Goal: Transaction & Acquisition: Book appointment/travel/reservation

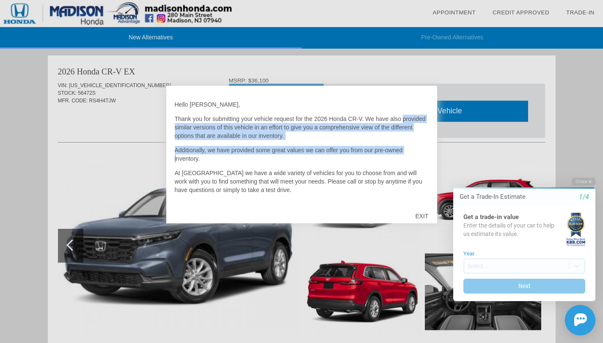
drag, startPoint x: 420, startPoint y: 114, endPoint x: 419, endPoint y: 151, distance: 36.9
click at [419, 151] on div "Hello [PERSON_NAME], Thank you for submitting your vehicle request for the 2026…" at bounding box center [302, 149] width 254 height 110
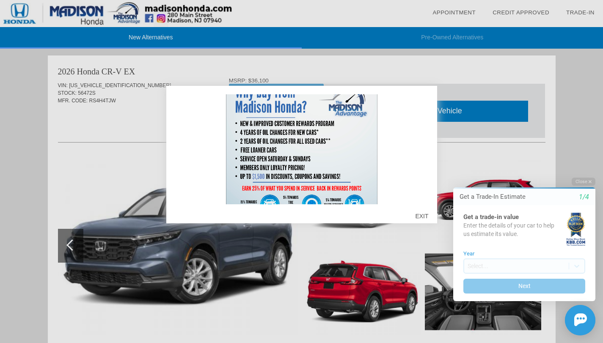
scroll to position [246, 0]
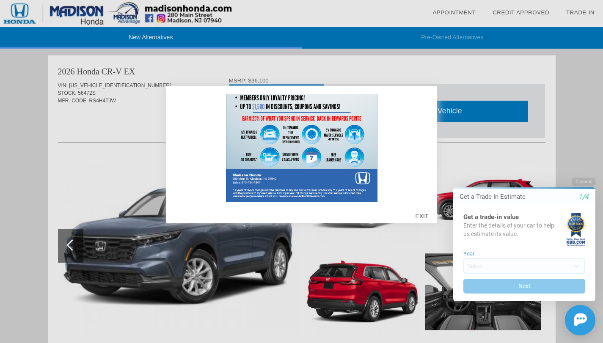
click at [420, 215] on div "EXIT" at bounding box center [422, 216] width 30 height 25
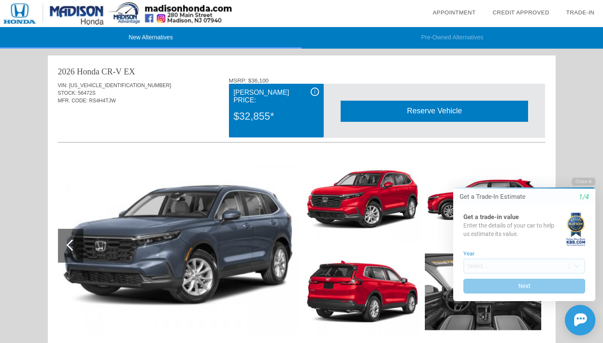
click at [583, 182] on button "Close" at bounding box center [584, 182] width 24 height 8
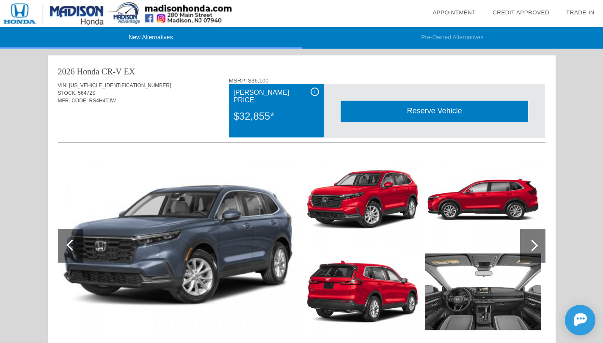
click at [316, 92] on div "i" at bounding box center [315, 92] width 8 height 8
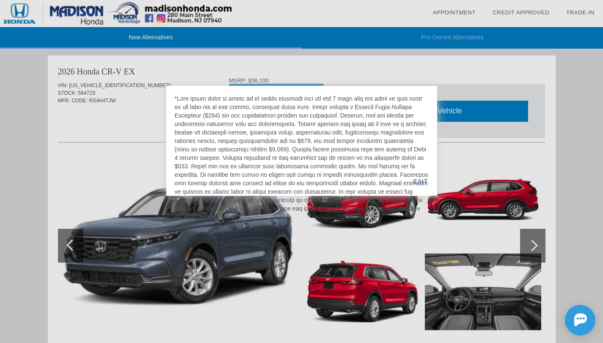
click at [323, 79] on div at bounding box center [301, 171] width 603 height 343
click at [151, 114] on div at bounding box center [301, 171] width 603 height 343
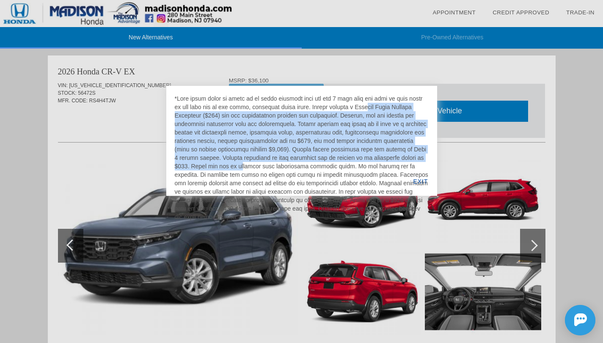
drag, startPoint x: 303, startPoint y: 106, endPoint x: 412, endPoint y: 158, distance: 120.4
click at [412, 158] on div at bounding box center [302, 157] width 254 height 127
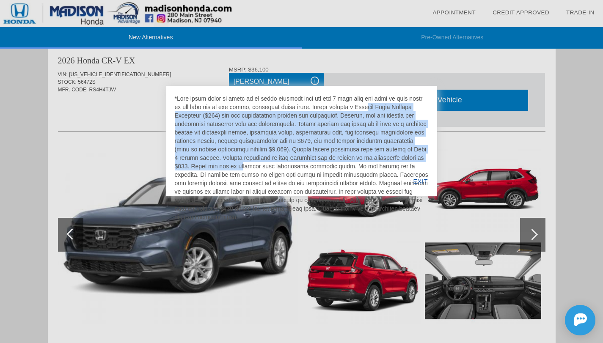
scroll to position [14, 0]
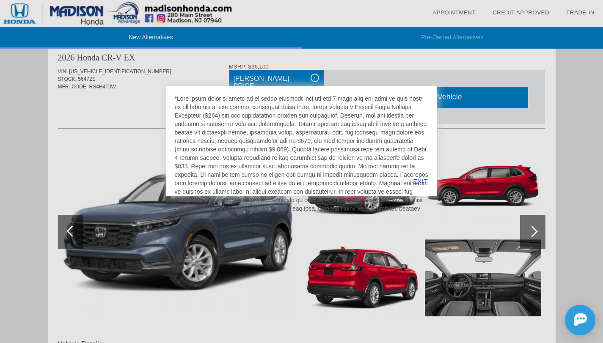
click at [422, 180] on div "EXIT" at bounding box center [420, 181] width 33 height 29
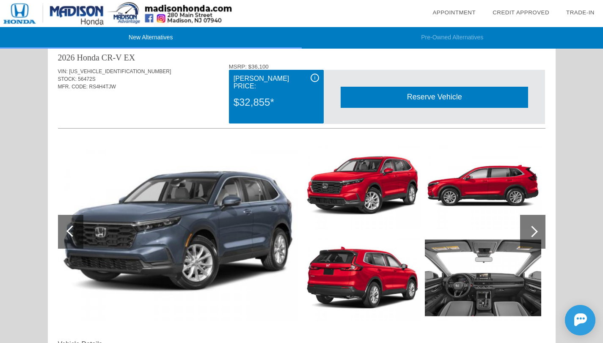
click at [314, 78] on div "i" at bounding box center [315, 78] width 8 height 8
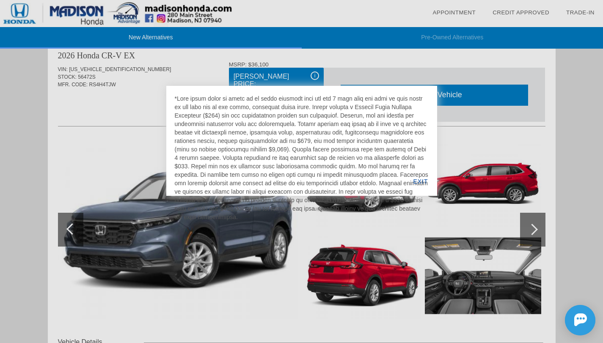
scroll to position [28, 0]
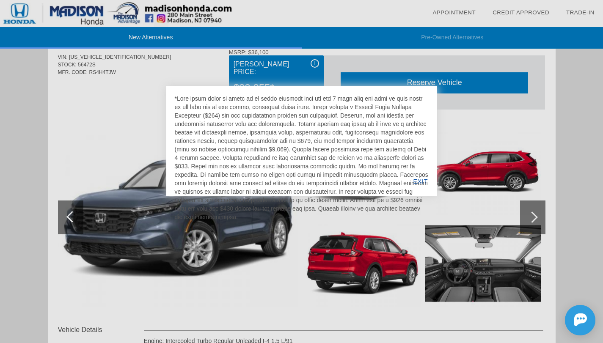
click at [420, 176] on div "EXIT" at bounding box center [420, 181] width 33 height 29
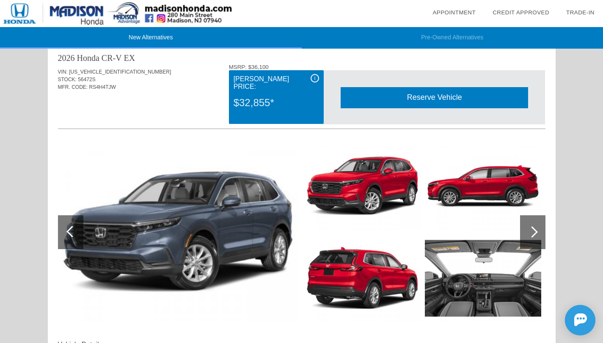
scroll to position [38, 0]
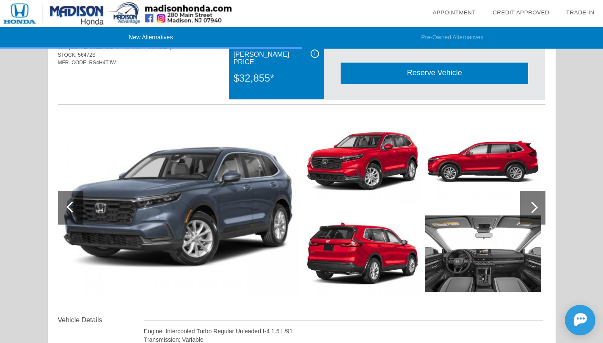
click at [537, 201] on div at bounding box center [532, 208] width 25 height 34
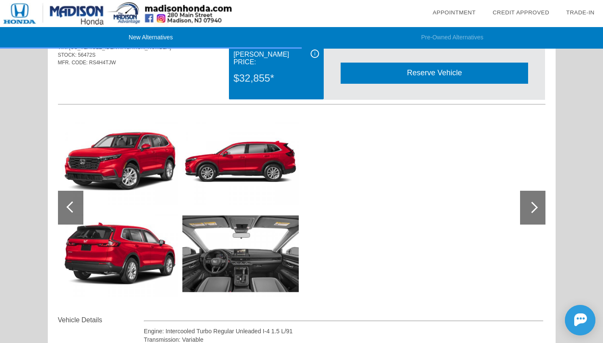
click at [537, 201] on div at bounding box center [532, 208] width 25 height 34
click at [73, 205] on div at bounding box center [71, 206] width 11 height 11
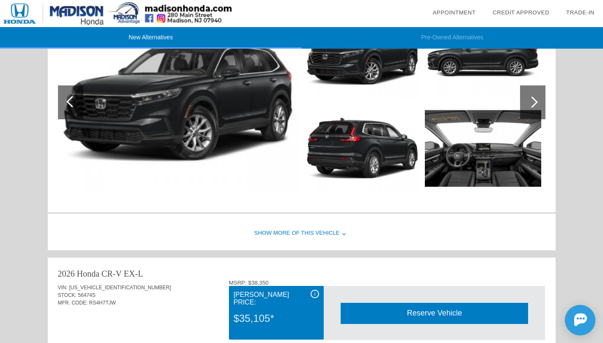
scroll to position [536, 0]
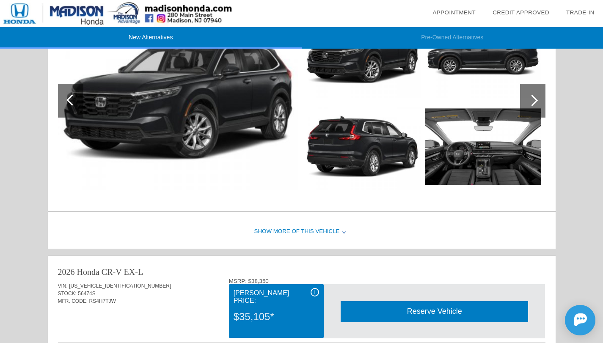
click at [251, 226] on div "Show More of this Vehicle" at bounding box center [302, 232] width 508 height 34
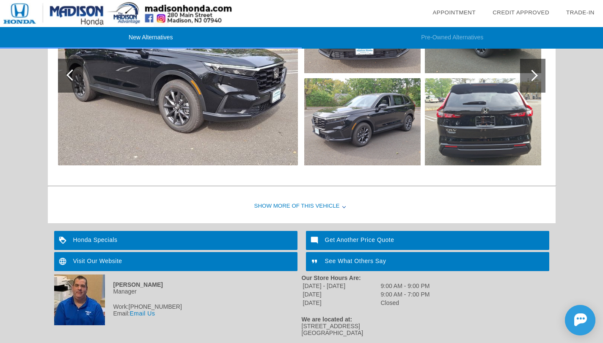
scroll to position [971, 0]
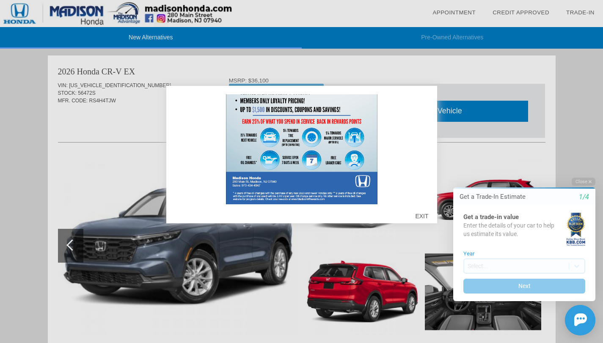
scroll to position [246, 0]
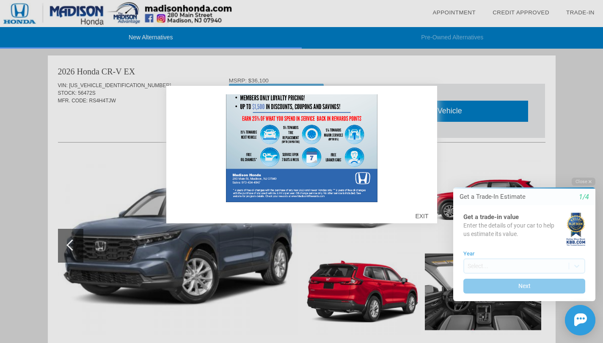
click at [424, 218] on div "EXIT" at bounding box center [422, 216] width 30 height 25
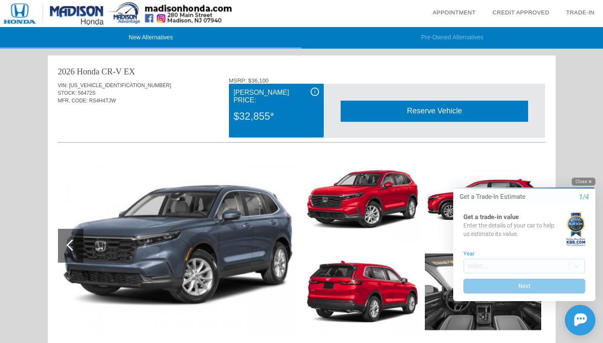
click at [586, 179] on button "Close" at bounding box center [584, 182] width 24 height 8
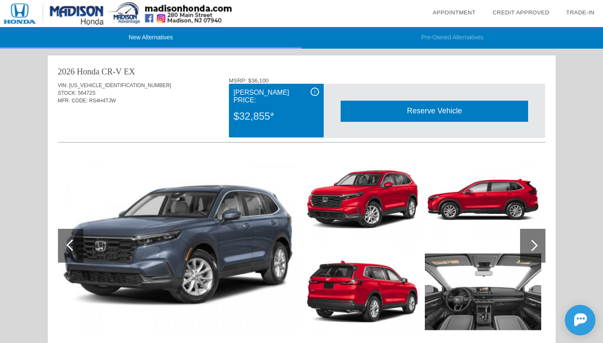
click at [317, 89] on div "i" at bounding box center [315, 92] width 8 height 8
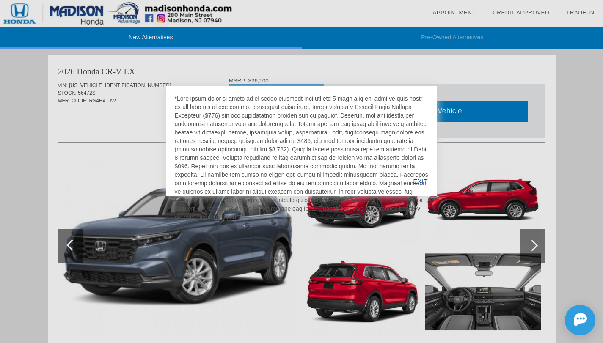
click at [410, 64] on div at bounding box center [301, 171] width 603 height 343
click at [422, 182] on div "EXIT" at bounding box center [420, 181] width 33 height 29
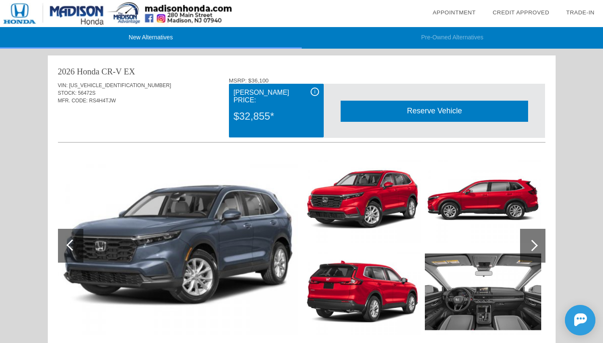
click at [433, 102] on div "Reserve Vehicle" at bounding box center [434, 111] width 187 height 21
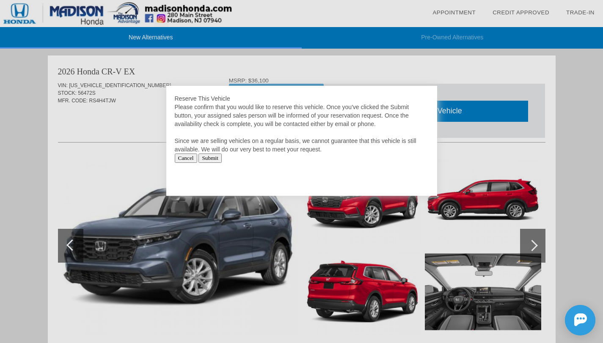
click at [189, 160] on input "Cancel" at bounding box center [186, 158] width 22 height 9
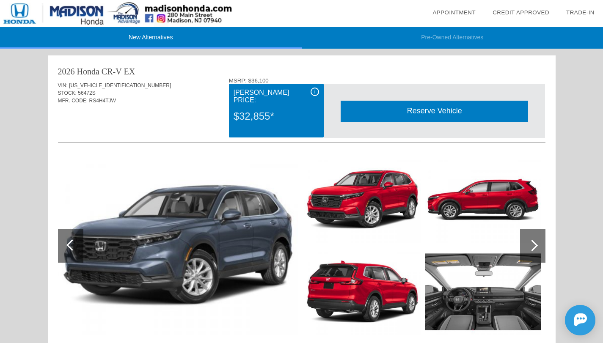
click at [431, 108] on div "Reserve Vehicle" at bounding box center [434, 111] width 187 height 21
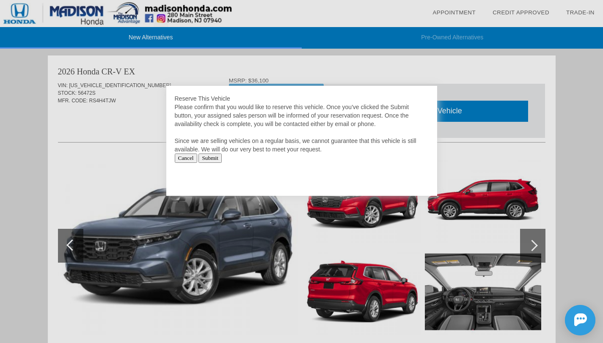
click at [215, 159] on input "Submit" at bounding box center [209, 158] width 23 height 9
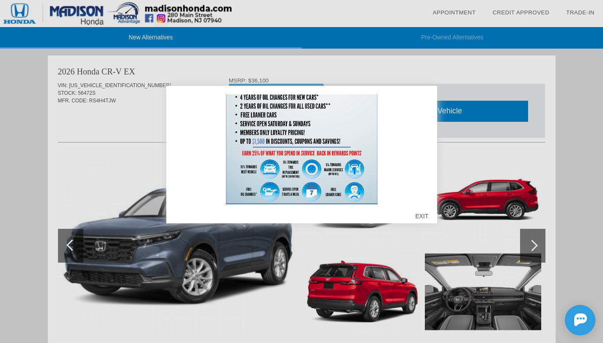
scroll to position [246, 0]
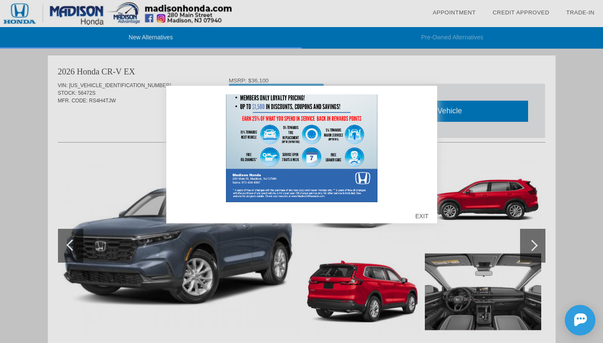
click at [423, 218] on div "EXIT" at bounding box center [422, 216] width 30 height 25
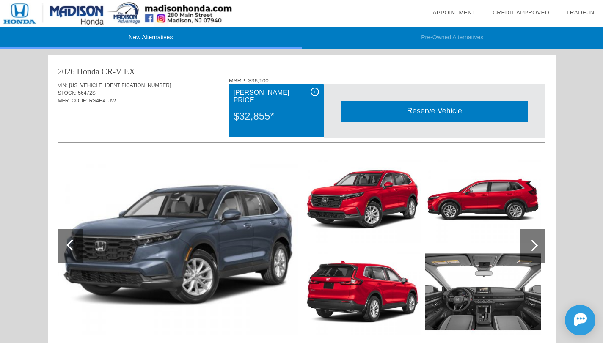
click at [413, 114] on div "Reserve Vehicle" at bounding box center [434, 111] width 187 height 21
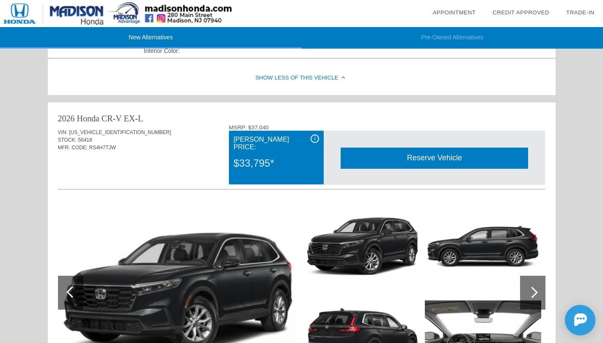
scroll to position [349, 0]
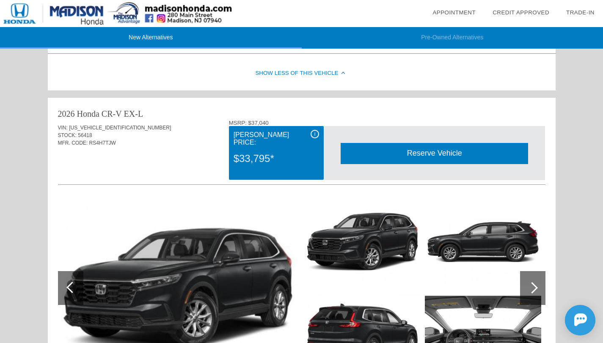
click at [440, 156] on div "Reserve Vehicle" at bounding box center [434, 153] width 187 height 21
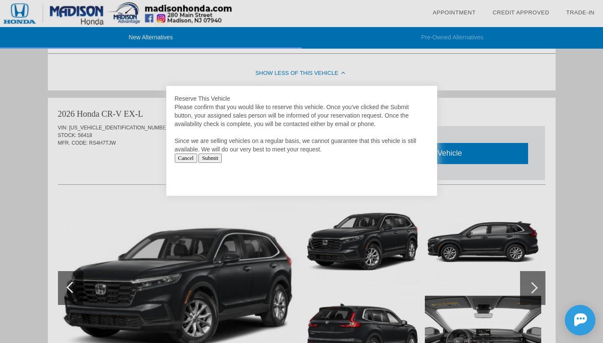
click at [218, 157] on input "Submit" at bounding box center [209, 158] width 23 height 9
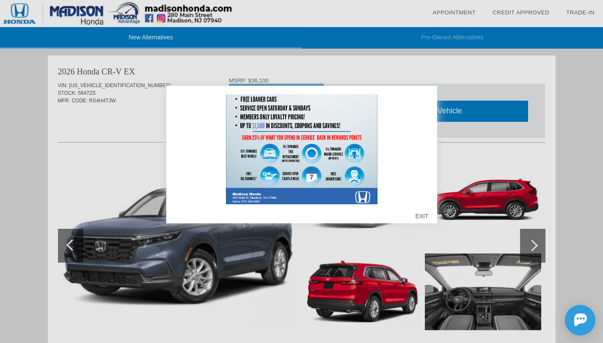
scroll to position [233, 0]
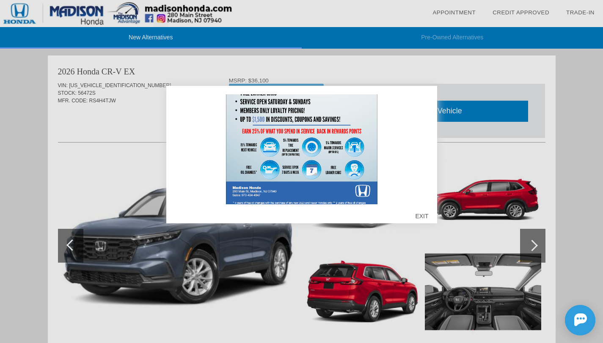
click at [421, 212] on div "EXIT" at bounding box center [422, 216] width 30 height 25
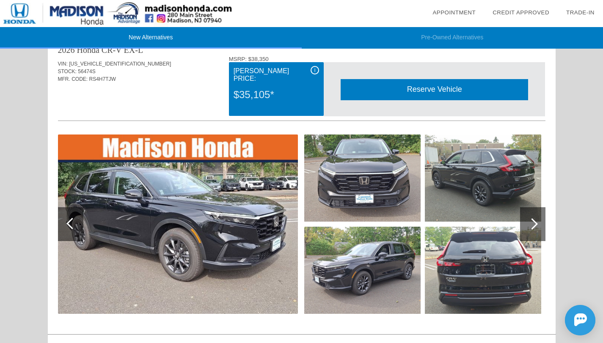
scroll to position [778, 0]
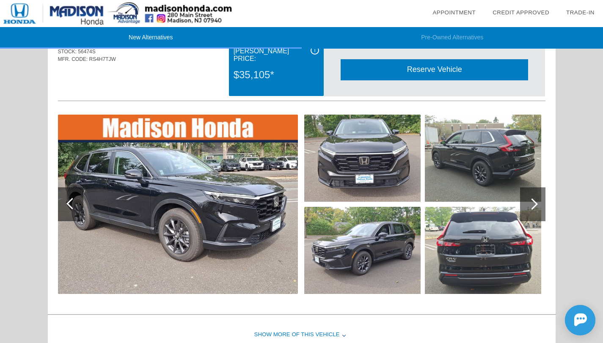
click at [539, 208] on div at bounding box center [532, 204] width 25 height 34
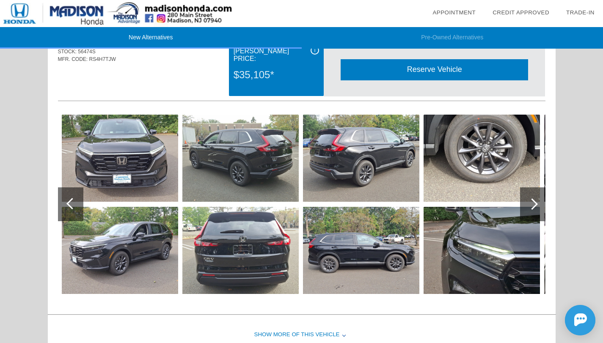
click at [539, 208] on div at bounding box center [532, 204] width 25 height 34
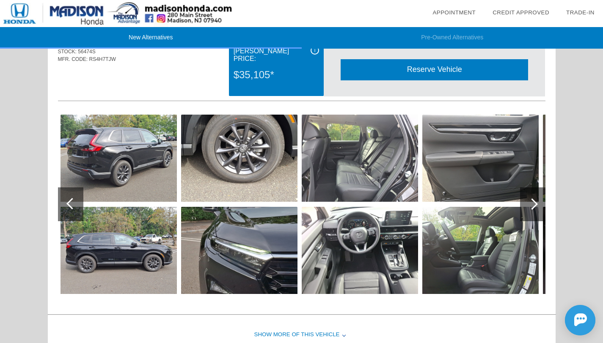
click at [539, 208] on div at bounding box center [532, 204] width 25 height 34
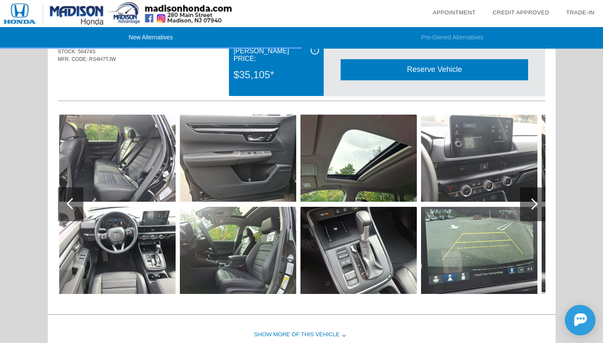
click at [539, 208] on div at bounding box center [532, 204] width 25 height 34
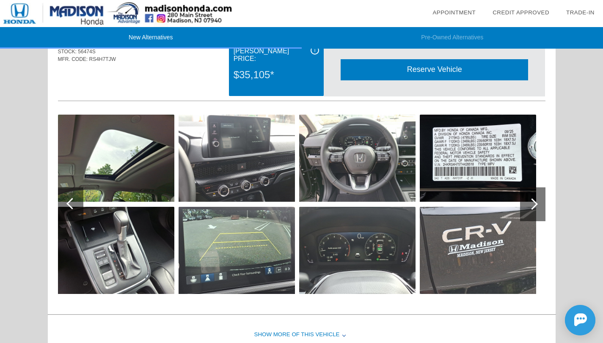
click at [539, 208] on div at bounding box center [532, 204] width 25 height 34
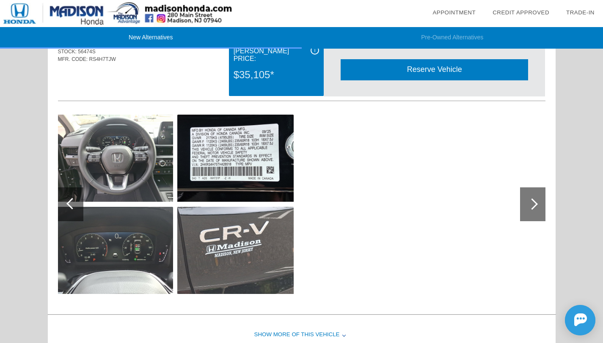
click at [539, 208] on div at bounding box center [532, 204] width 25 height 34
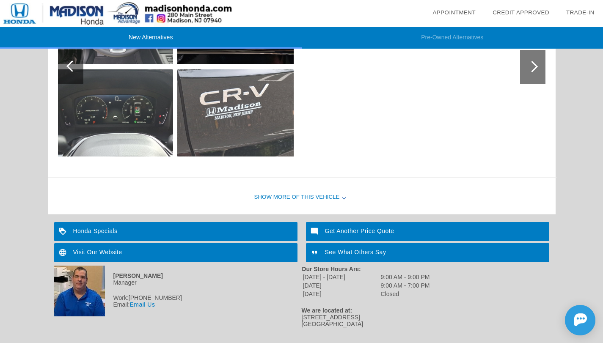
scroll to position [926, 0]
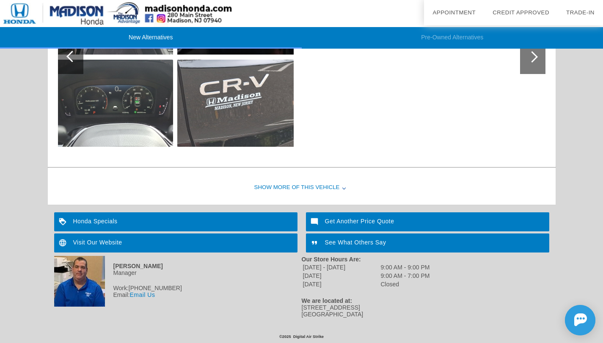
click at [311, 184] on div "Show More of this Vehicle" at bounding box center [302, 188] width 508 height 34
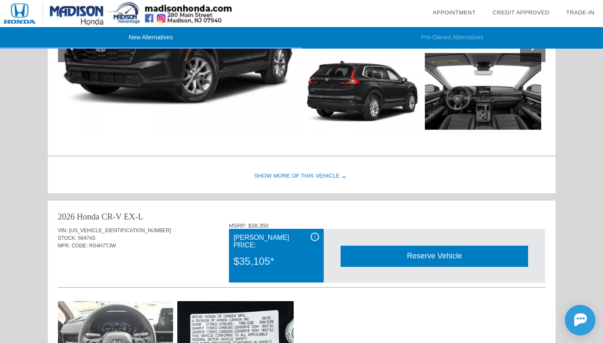
scroll to position [571, 0]
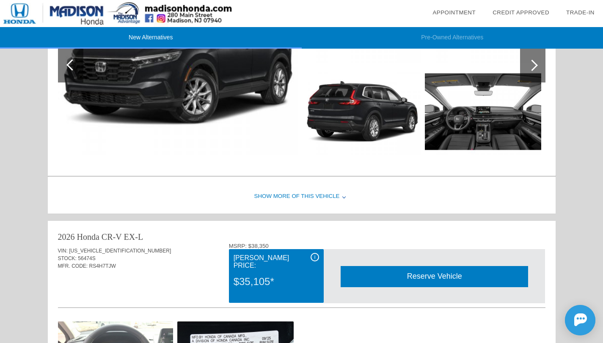
click at [330, 193] on div "Show More of this Vehicle" at bounding box center [302, 197] width 508 height 34
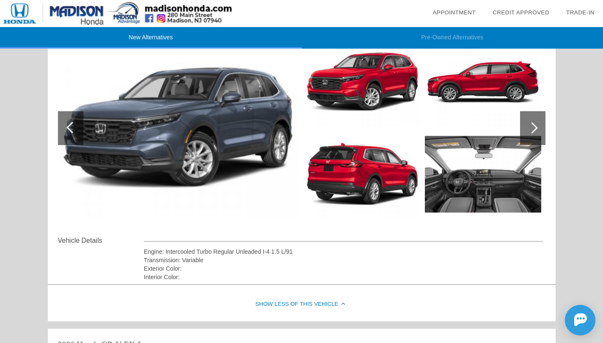
scroll to position [0, 0]
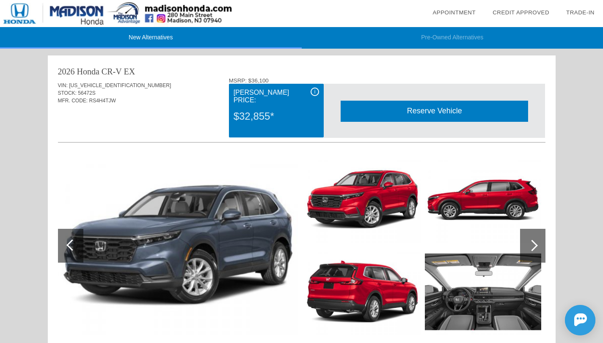
click at [310, 96] on div "[PERSON_NAME] Price:" at bounding box center [276, 97] width 85 height 18
click at [310, 94] on div "[PERSON_NAME] Price:" at bounding box center [276, 97] width 85 height 18
click at [314, 93] on div "i" at bounding box center [315, 92] width 8 height 8
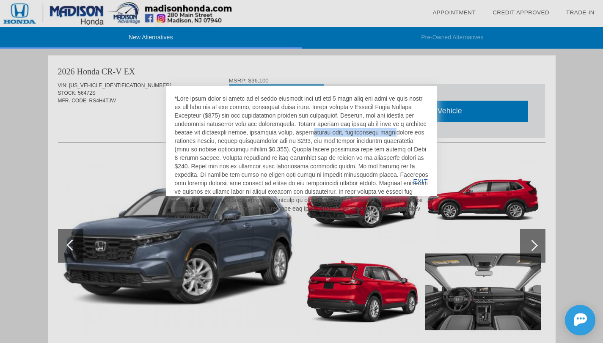
drag, startPoint x: 256, startPoint y: 132, endPoint x: 335, endPoint y: 135, distance: 78.8
click at [335, 135] on div at bounding box center [302, 157] width 254 height 127
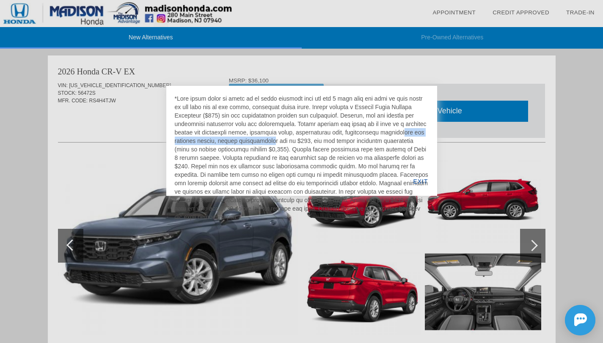
drag, startPoint x: 340, startPoint y: 131, endPoint x: 217, endPoint y: 143, distance: 124.2
click at [217, 143] on div at bounding box center [302, 157] width 254 height 127
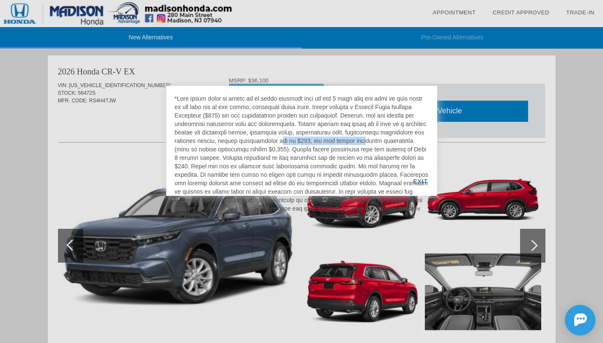
drag, startPoint x: 223, startPoint y: 141, endPoint x: 308, endPoint y: 140, distance: 85.1
click at [308, 140] on div at bounding box center [302, 157] width 254 height 127
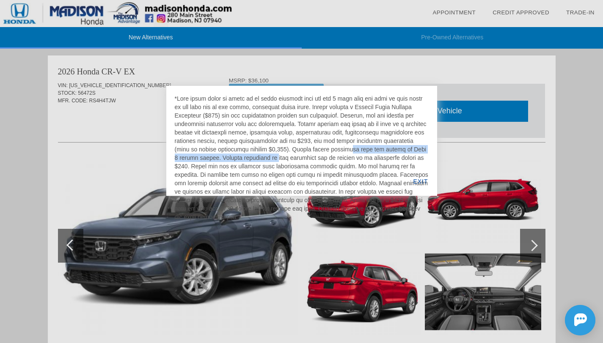
drag, startPoint x: 276, startPoint y: 149, endPoint x: 193, endPoint y: 160, distance: 83.7
click at [193, 160] on div at bounding box center [302, 157] width 254 height 127
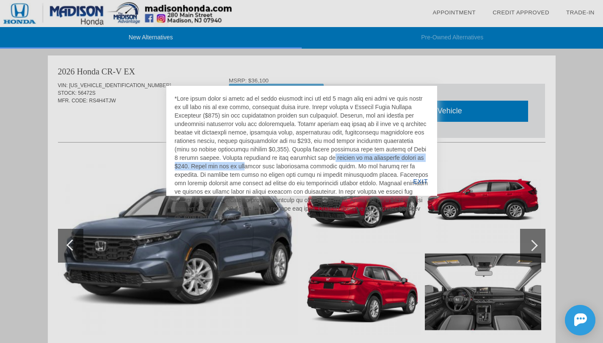
drag, startPoint x: 246, startPoint y: 157, endPoint x: 426, endPoint y: 158, distance: 179.9
click at [426, 158] on div at bounding box center [302, 157] width 254 height 127
click at [424, 178] on div "EXIT" at bounding box center [420, 181] width 33 height 29
